Goal: Complete application form

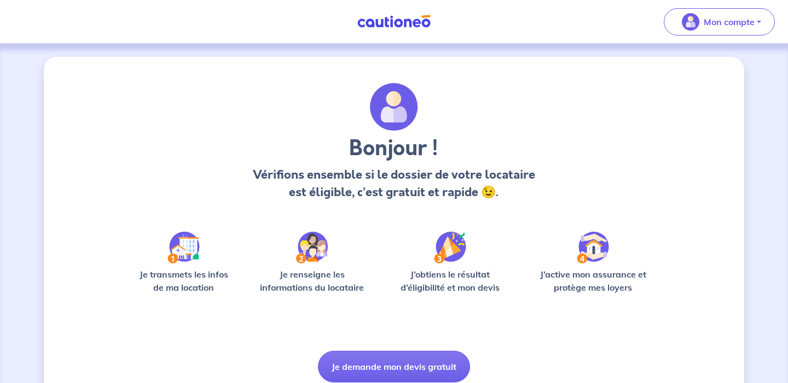
scroll to position [42, 0]
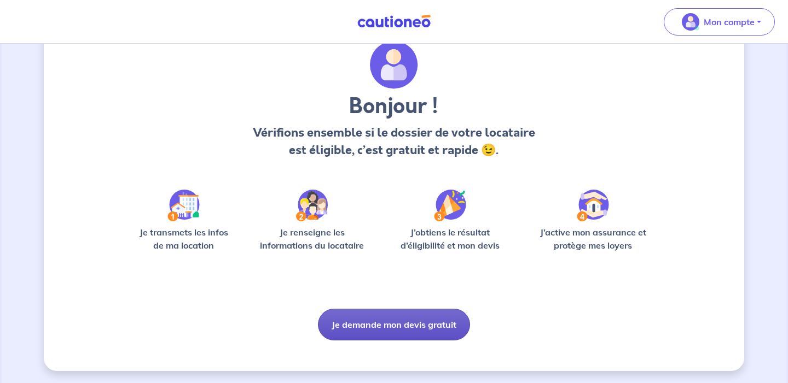
click at [434, 321] on button "Je demande mon devis gratuit" at bounding box center [394, 325] width 152 height 32
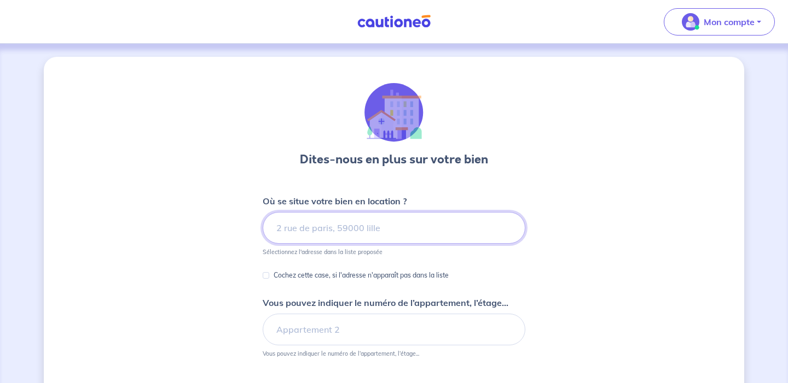
click at [416, 229] on input at bounding box center [394, 228] width 263 height 32
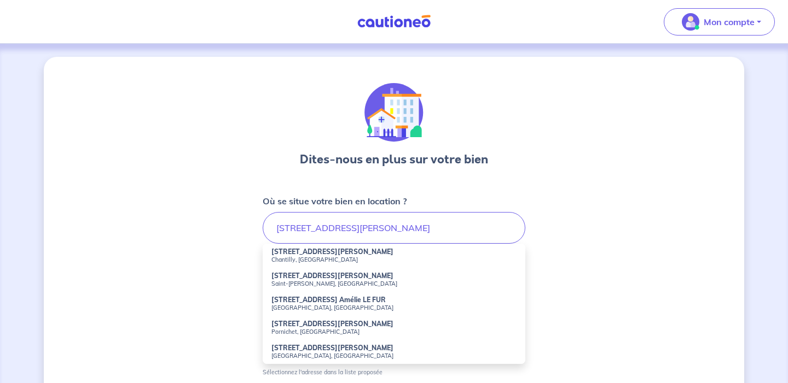
click at [317, 257] on small "Chantilly, [GEOGRAPHIC_DATA]" at bounding box center [393, 260] width 245 height 8
type input "[STREET_ADDRESS][PERSON_NAME]"
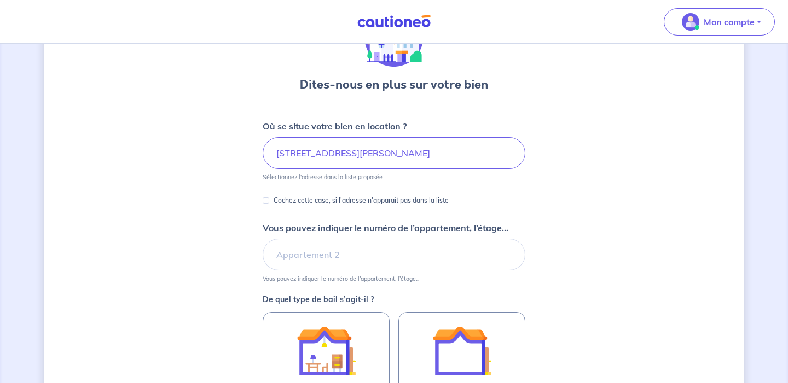
scroll to position [113, 0]
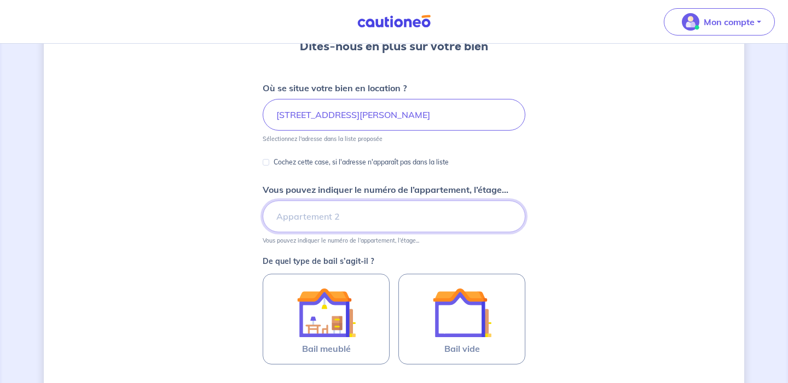
click at [333, 223] on input "Vous pouvez indiquer le numéro de l’appartement, l’étage..." at bounding box center [394, 217] width 263 height 32
type input "Bâtiment B, Escalier D, Etage 2, Appartement Gauche"
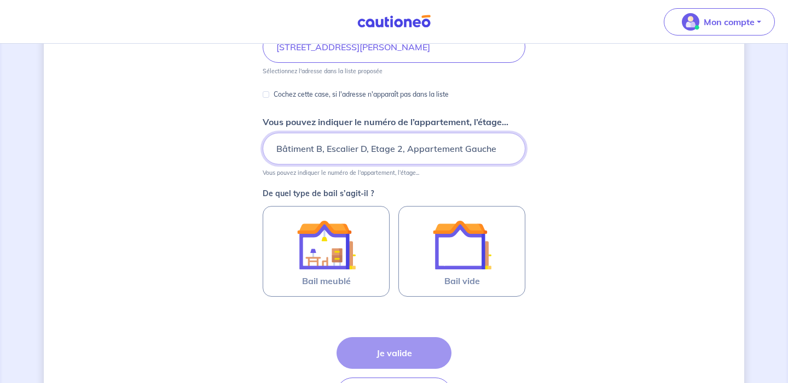
scroll to position [223, 0]
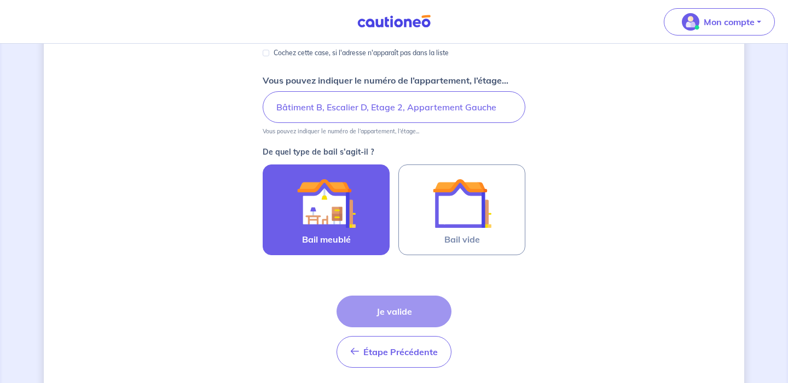
click at [334, 202] on img at bounding box center [325, 203] width 59 height 59
click at [0, 0] on input "Bail meublé" at bounding box center [0, 0] width 0 height 0
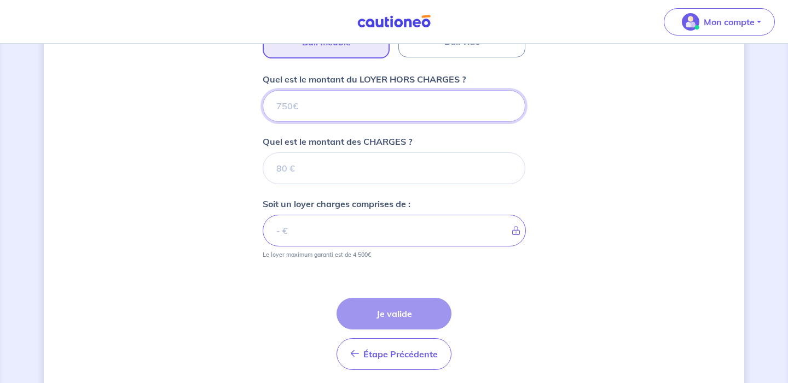
scroll to position [419, 0]
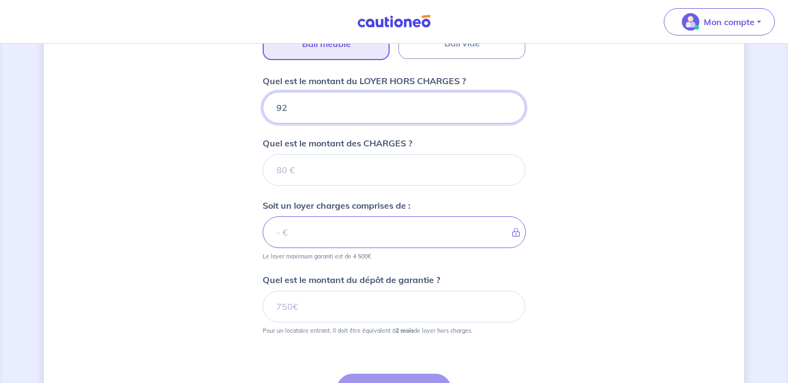
type input "920"
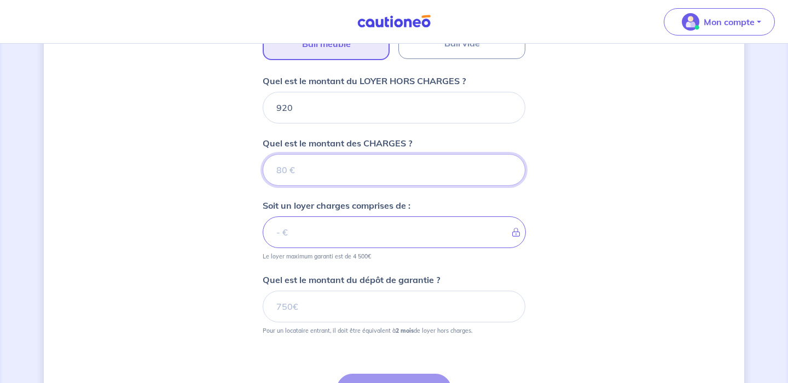
click at [355, 177] on input "Quel est le montant des CHARGES ?" at bounding box center [394, 170] width 263 height 32
type input "9"
type input "929"
type input "80"
type input "1000"
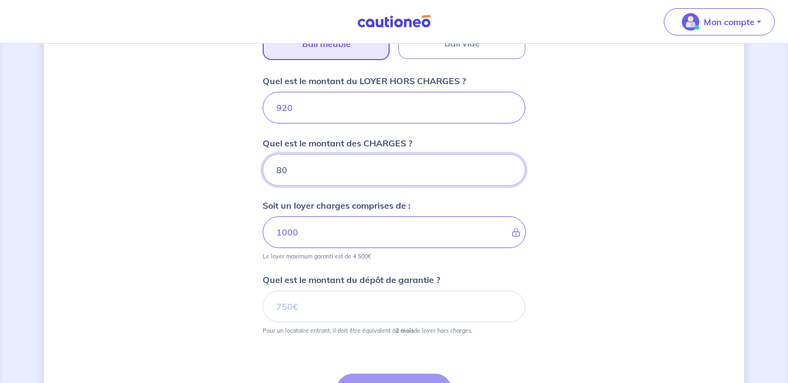
type input "80"
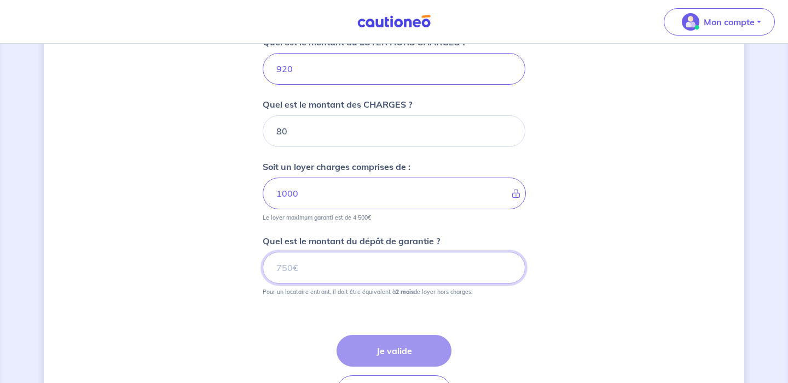
click at [350, 272] on input "Quel est le montant du dépôt de garantie ?" at bounding box center [394, 268] width 263 height 32
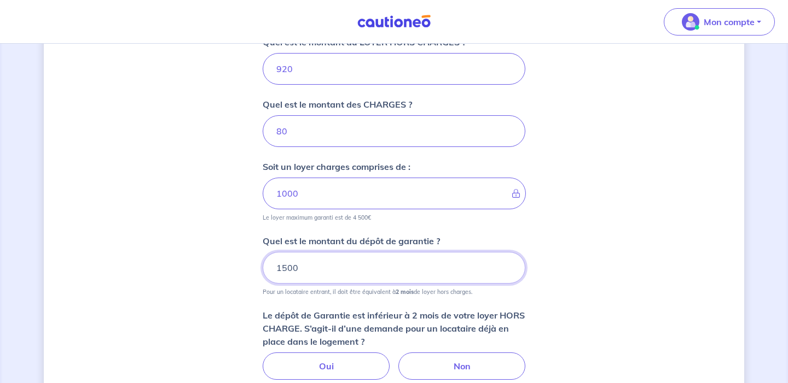
type input "1500"
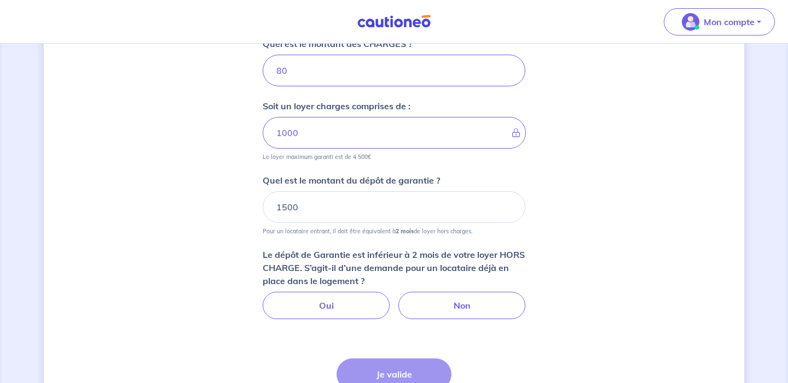
scroll to position [558, 0]
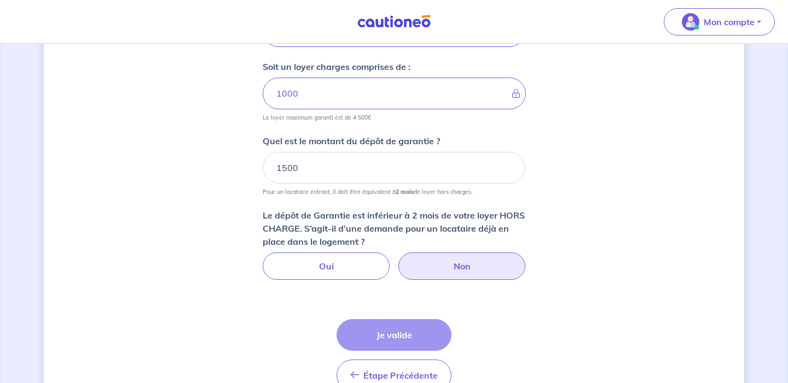
click at [449, 265] on label "Non" at bounding box center [461, 266] width 127 height 27
click at [398, 260] on input "Non" at bounding box center [394, 256] width 7 height 7
radio input "true"
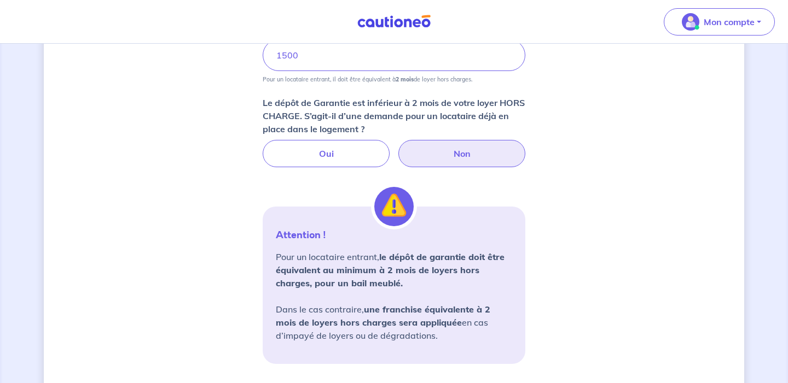
scroll to position [747, 0]
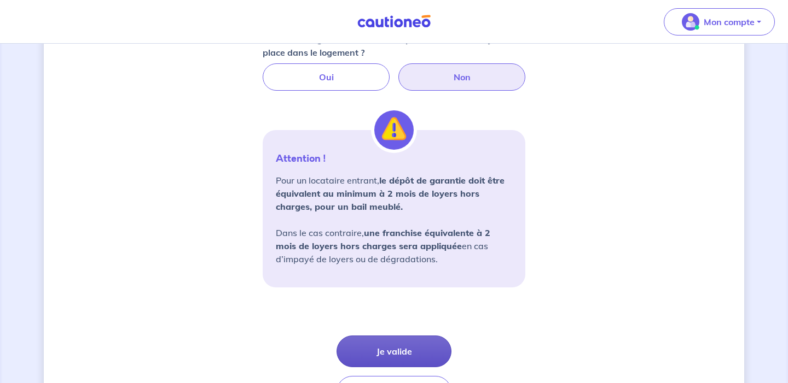
click at [392, 350] on button "Je valide" at bounding box center [393, 352] width 115 height 32
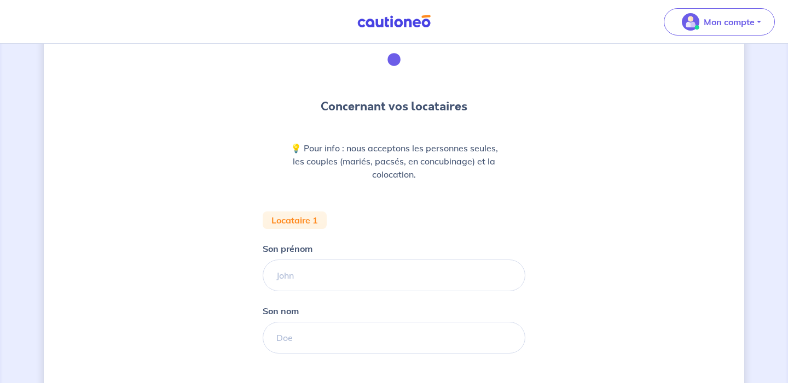
scroll to position [124, 0]
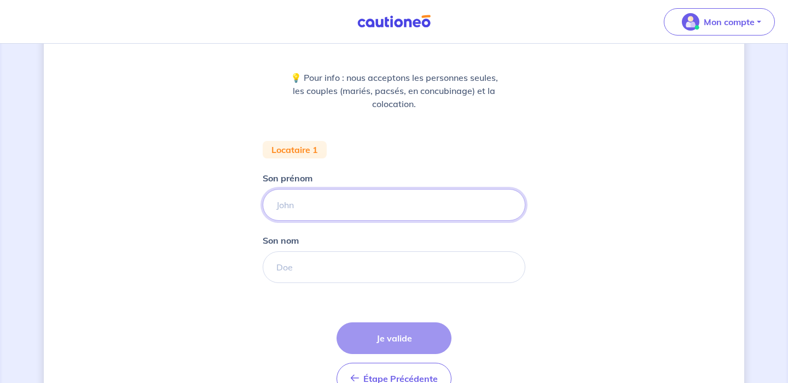
click at [342, 202] on input "Son prénom" at bounding box center [394, 205] width 263 height 32
type input "[PERSON_NAME]"
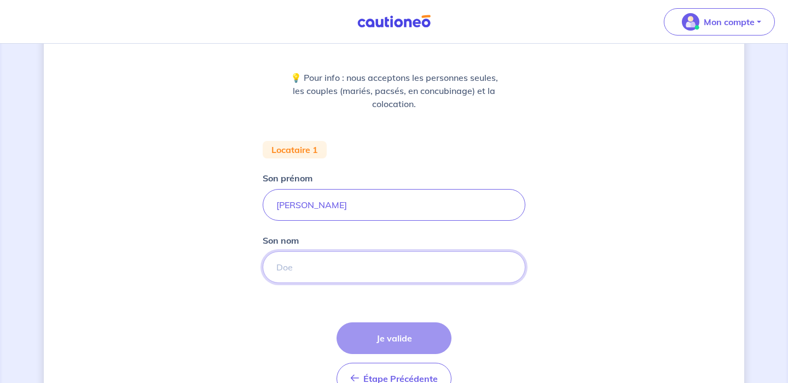
click at [305, 271] on input "Son nom" at bounding box center [394, 268] width 263 height 32
paste input "AMSING"
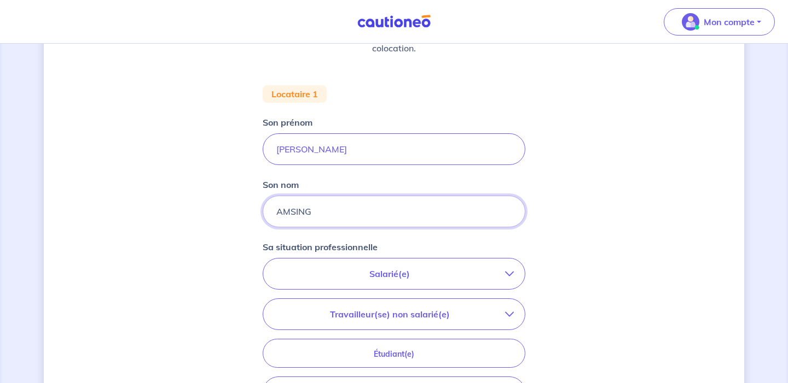
scroll to position [235, 0]
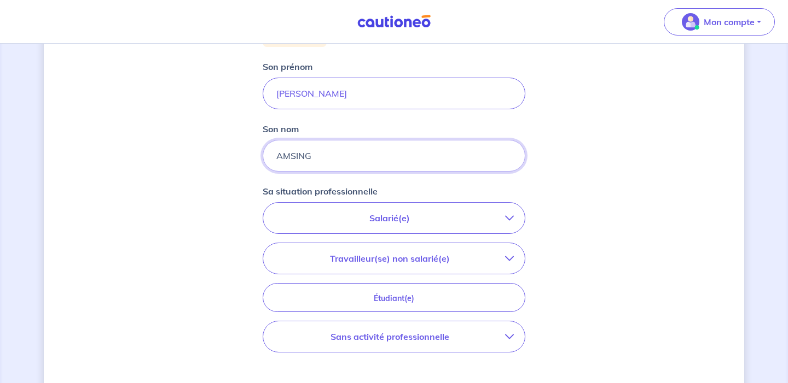
type input "AMSING"
click at [490, 225] on button "Salarié(e)" at bounding box center [393, 218] width 261 height 31
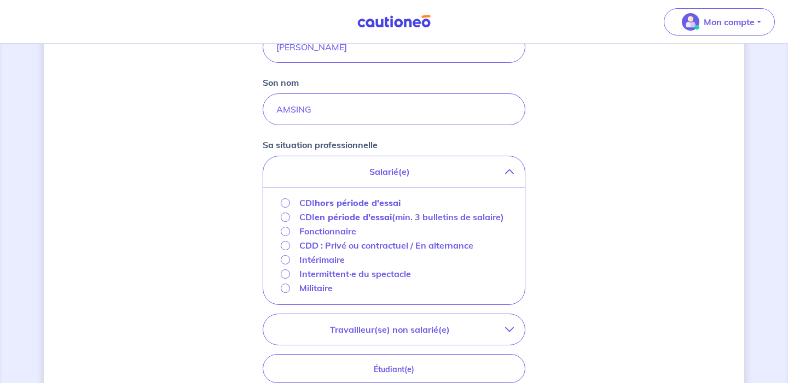
scroll to position [284, 0]
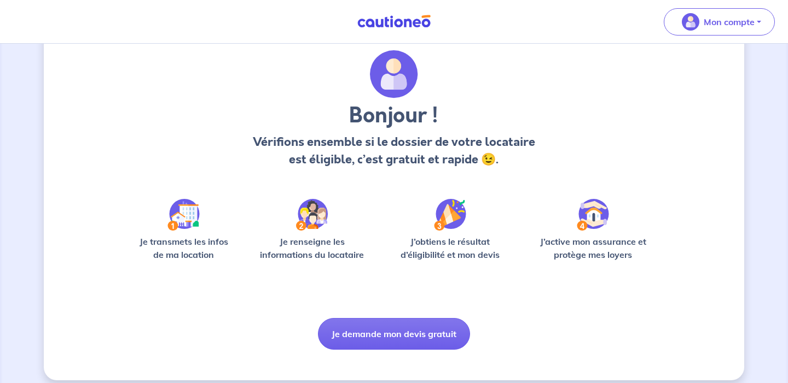
scroll to position [43, 0]
